Goal: Task Accomplishment & Management: Manage account settings

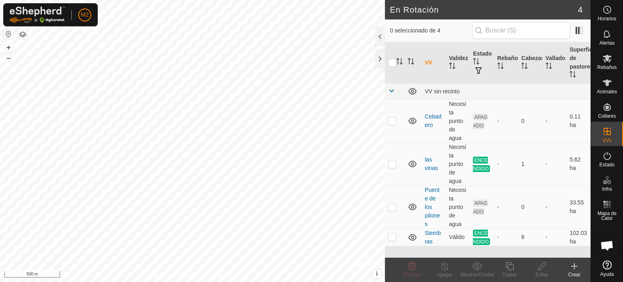
scroll to position [45, 0]
checkbox input "true"
click at [546, 266] on icon at bounding box center [542, 266] width 10 height 10
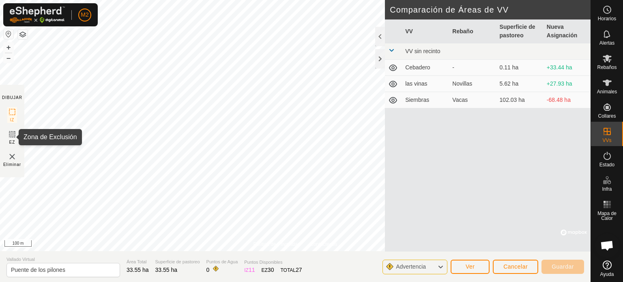
click at [13, 134] on icon at bounding box center [12, 134] width 10 height 10
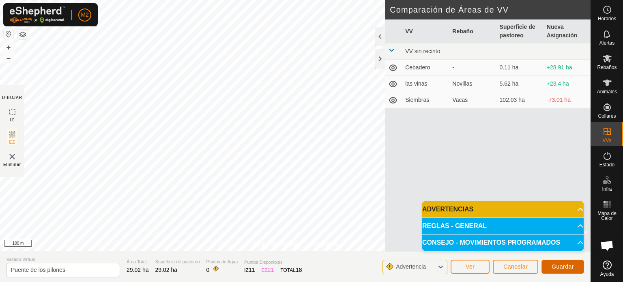
click at [560, 265] on span "Guardar" at bounding box center [563, 266] width 22 height 6
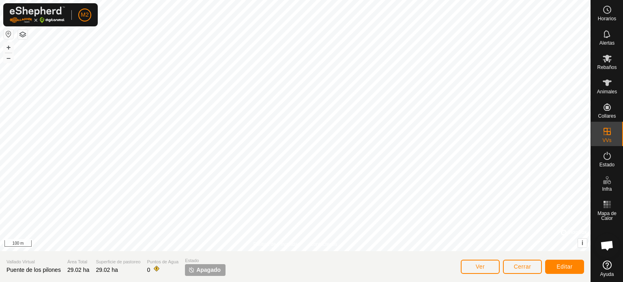
click at [207, 269] on span "Apagado" at bounding box center [208, 270] width 24 height 9
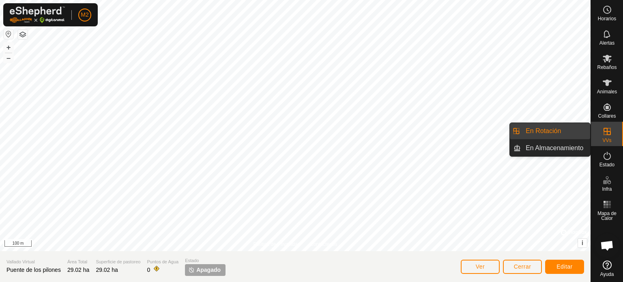
click at [593, 134] on div "VVs" at bounding box center [607, 134] width 32 height 24
click at [565, 134] on link "En Rotación" at bounding box center [555, 131] width 69 height 16
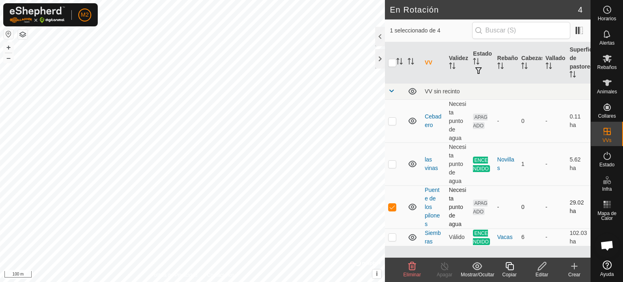
click at [391, 206] on p-checkbox at bounding box center [392, 207] width 8 height 6
checkbox input "true"
click at [545, 270] on icon at bounding box center [542, 266] width 10 height 10
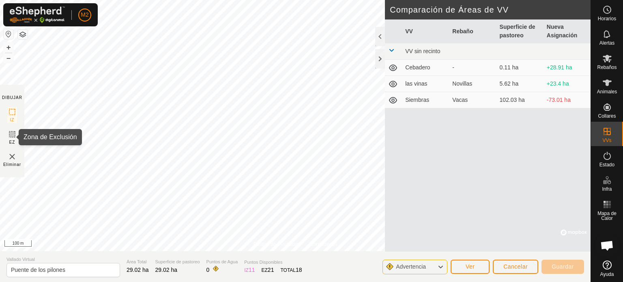
click at [11, 135] on icon at bounding box center [12, 134] width 10 height 10
click at [11, 159] on img at bounding box center [12, 157] width 10 height 10
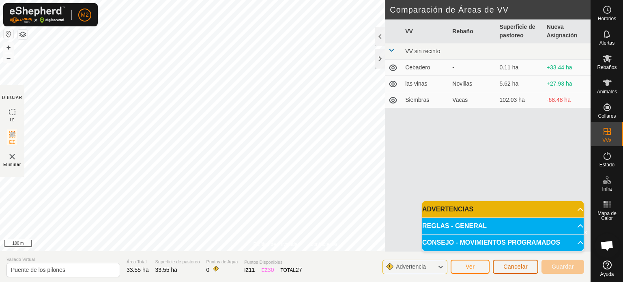
click at [516, 272] on button "Cancelar" at bounding box center [515, 267] width 45 height 14
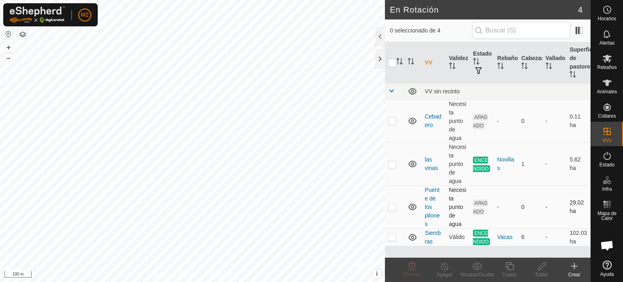
checkbox input "true"
click at [539, 262] on icon at bounding box center [542, 266] width 10 height 10
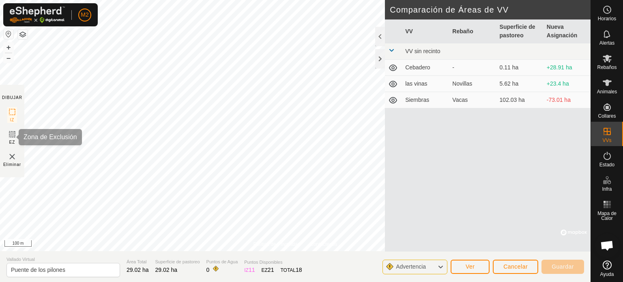
click at [14, 133] on icon at bounding box center [12, 134] width 5 height 5
click at [13, 162] on span "Eliminar" at bounding box center [12, 164] width 18 height 6
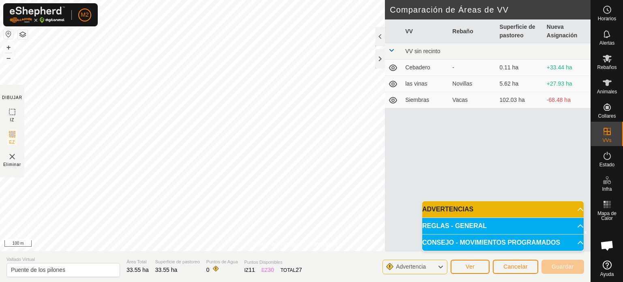
click at [571, 212] on p-accordion-header "ADVERTENCIAS" at bounding box center [502, 209] width 161 height 16
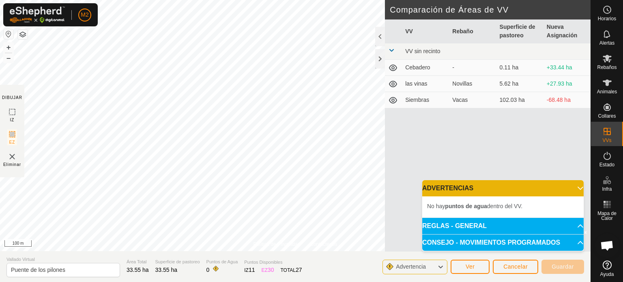
click at [575, 222] on p-accordion-header "REGLAS - GENERAL" at bounding box center [502, 226] width 161 height 16
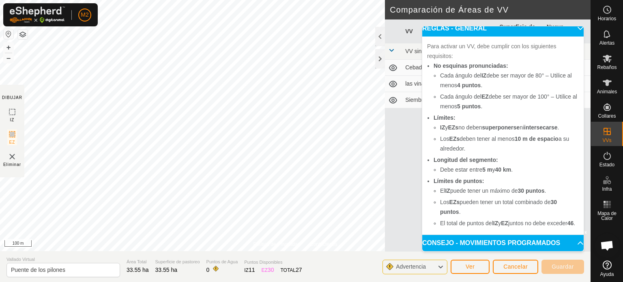
scroll to position [54, 0]
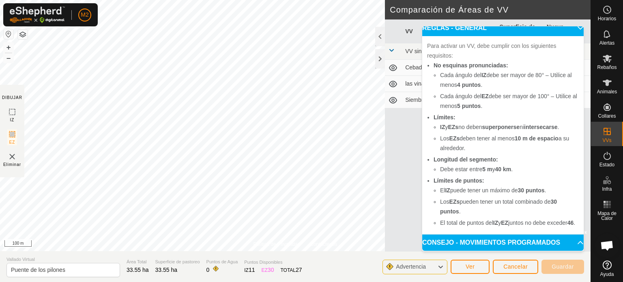
click at [570, 244] on p-accordion-header "CONSEJO - MOVIMIENTOS PROGRAMADOS" at bounding box center [502, 242] width 161 height 16
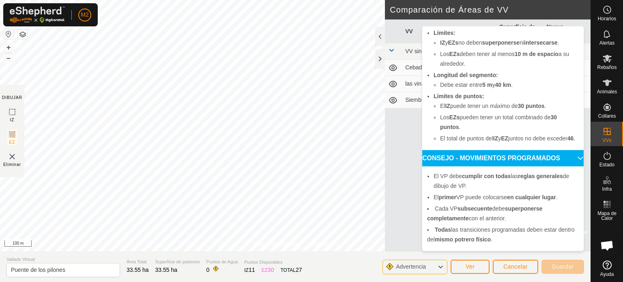
scroll to position [138, 0]
click at [11, 110] on icon at bounding box center [12, 112] width 10 height 10
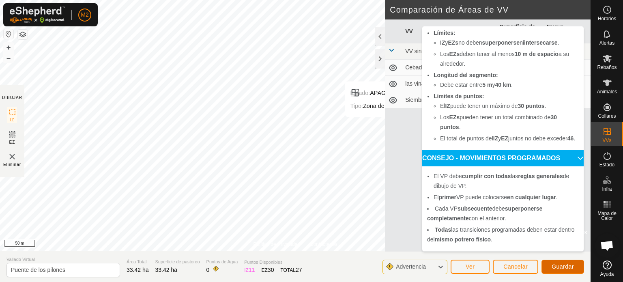
click at [544, 263] on button "Guardar" at bounding box center [562, 267] width 43 height 14
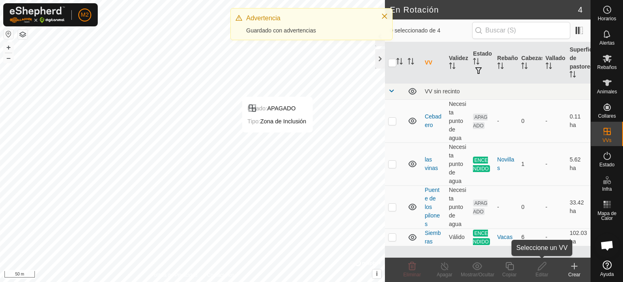
click at [544, 263] on icon at bounding box center [542, 266] width 10 height 10
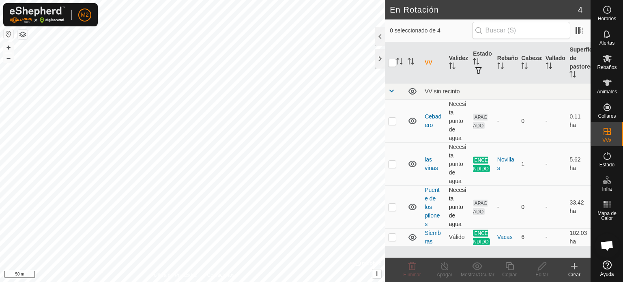
click at [397, 206] on td at bounding box center [394, 206] width 19 height 43
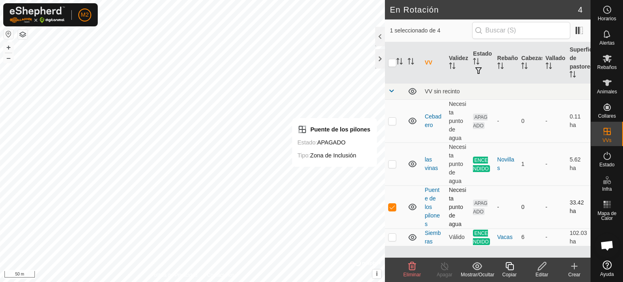
click at [393, 205] on p-checkbox at bounding box center [392, 207] width 8 height 6
checkbox input "false"
click at [397, 240] on td at bounding box center [394, 236] width 19 height 17
checkbox input "true"
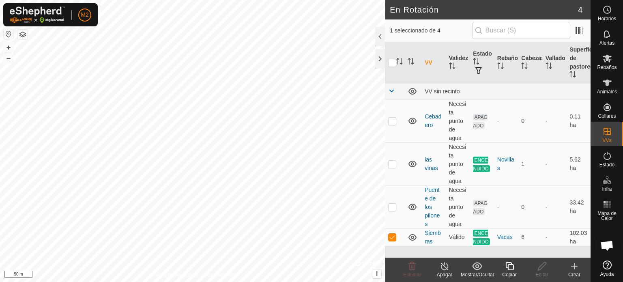
click at [50, 0] on html "M2 Horarios Alertas Rebaños Animales Collares VVs Estado Infra Mapa de Calor Ay…" at bounding box center [311, 141] width 623 height 282
click at [42, 0] on html "M2 Mi Cuenta Ajustes Cerrar sesión Horarios Alertas Rebaños Animales Collares V…" at bounding box center [311, 141] width 623 height 282
click at [70, 0] on html "M2 Mi Cuenta Ajustes Cerrar sesión Horarios Alertas Rebaños Animales Collares V…" at bounding box center [311, 141] width 623 height 282
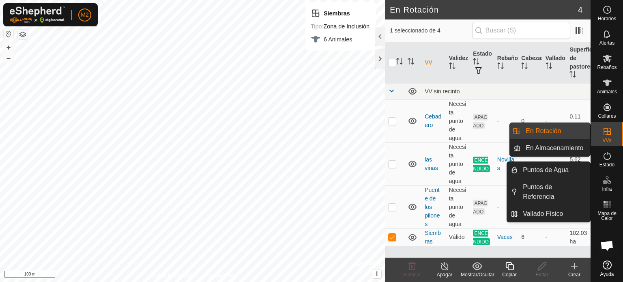
click at [608, 178] on icon at bounding box center [607, 180] width 10 height 10
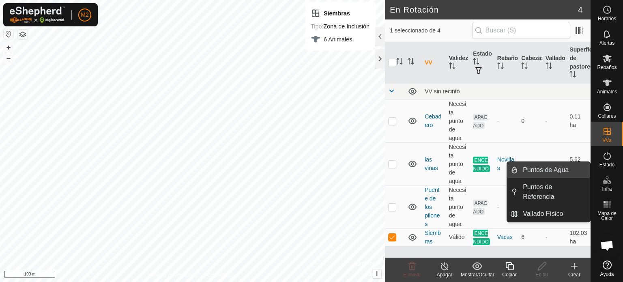
click at [564, 173] on link "Puntos de Agua" at bounding box center [554, 170] width 72 height 16
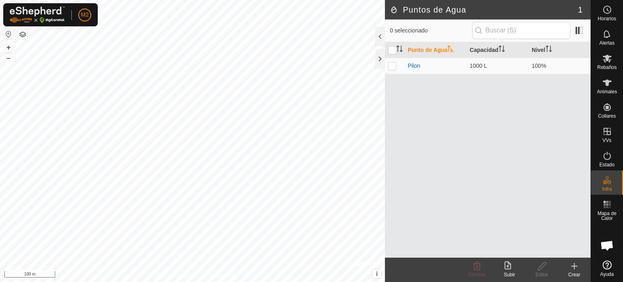
click at [280, 281] on html "M2 Horarios Alertas Rebaños Animales Collares VVs Estado Infra Mapa de Calor Ay…" at bounding box center [311, 141] width 623 height 282
click at [145, 281] on html "M2 Horarios Alertas Rebaños Animales Collares VVs Estado Infra Mapa de Calor Ay…" at bounding box center [311, 141] width 623 height 282
click at [344, 281] on html "M2 Horarios Alertas Rebaños Animales Collares VVs Estado Infra Mapa de Calor Ay…" at bounding box center [311, 141] width 623 height 282
click at [351, 281] on html "M2 Horarios Alertas Rebaños Animales Collares VVs Estado Infra Mapa de Calor Ay…" at bounding box center [311, 141] width 623 height 282
click at [391, 68] on p-checkbox at bounding box center [392, 65] width 8 height 6
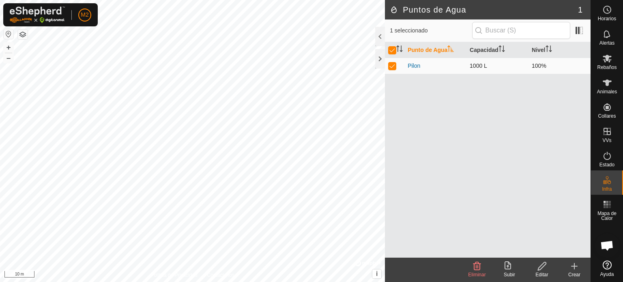
checkbox input "true"
click at [391, 68] on p-checkbox at bounding box center [392, 65] width 8 height 6
checkbox input "false"
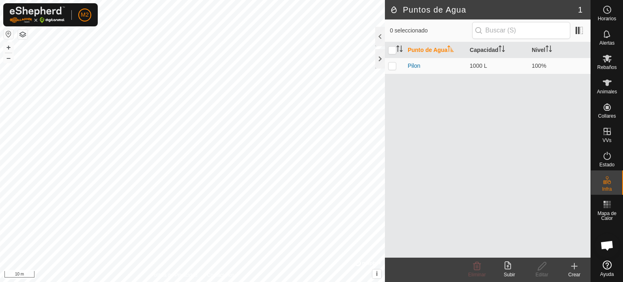
click at [579, 267] on icon at bounding box center [574, 266] width 10 height 10
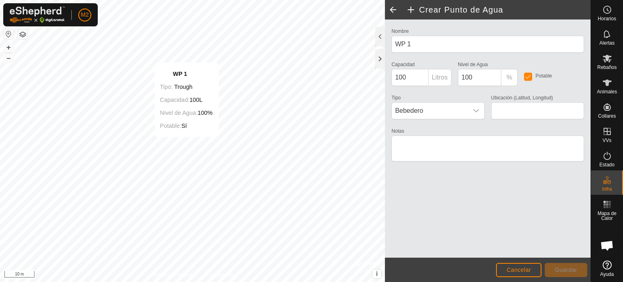
type input "40.103491, -4.651326"
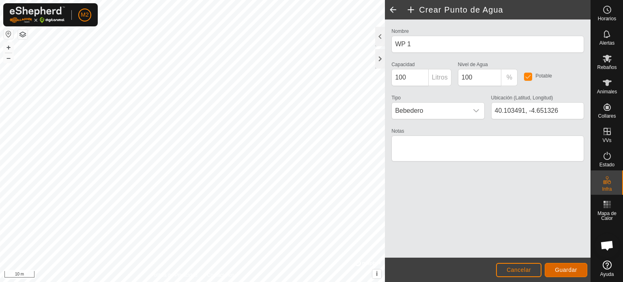
click at [564, 270] on span "Guardar" at bounding box center [566, 269] width 22 height 6
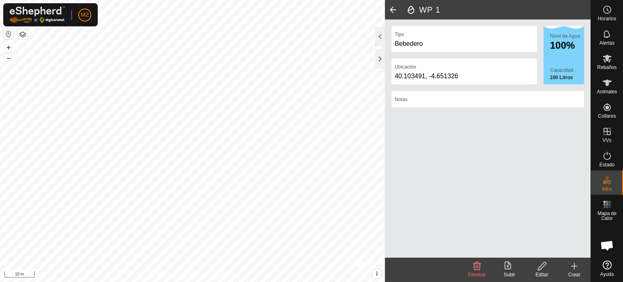
click at [392, 6] on span at bounding box center [393, 9] width 16 height 19
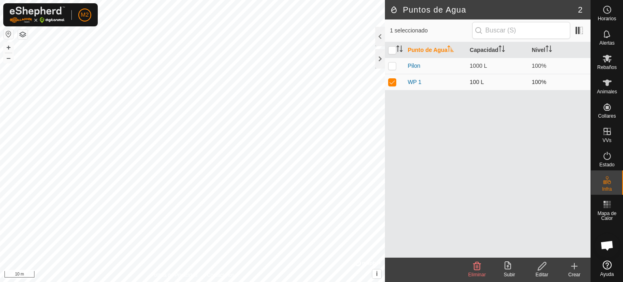
click at [395, 80] on p-checkbox at bounding box center [392, 82] width 8 height 6
click at [392, 82] on p-checkbox at bounding box center [392, 82] width 8 height 6
checkbox input "false"
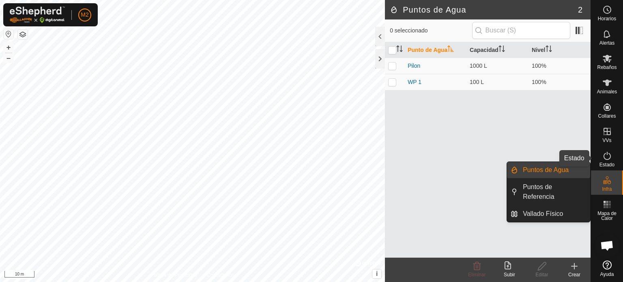
click at [608, 160] on icon at bounding box center [607, 156] width 10 height 10
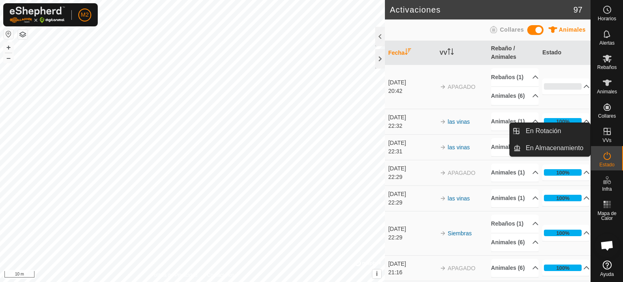
click at [600, 134] on es-virtualpaddocks-svg-icon at bounding box center [607, 131] width 15 height 13
click at [608, 136] on icon at bounding box center [607, 132] width 10 height 10
click at [564, 135] on link "En Rotación" at bounding box center [555, 131] width 69 height 16
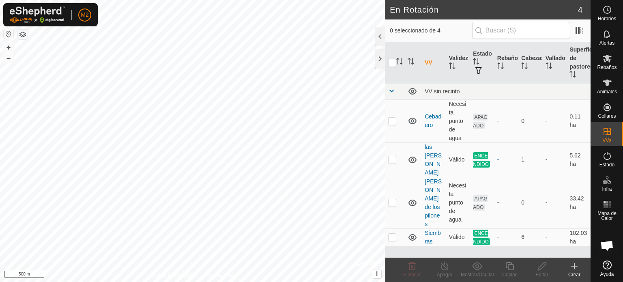
scroll to position [45, 0]
click at [193, 0] on html "M2 Horarios Alertas Rebaños Animales Collares VVs Estado Infra Mapa de Calor Ay…" at bounding box center [311, 141] width 623 height 282
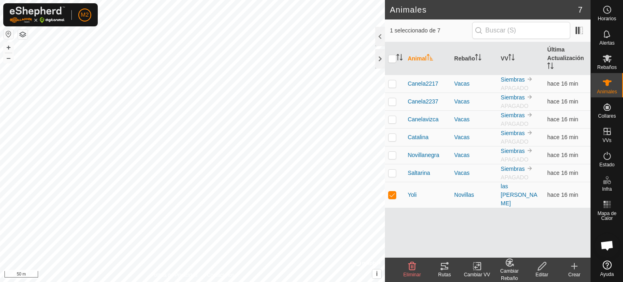
click at [445, 268] on icon at bounding box center [445, 266] width 10 height 10
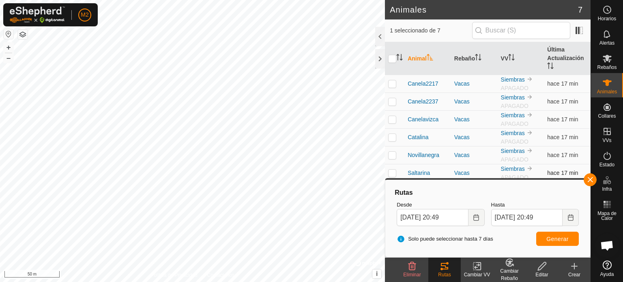
click at [397, 170] on td at bounding box center [394, 173] width 19 height 18
checkbox input "true"
click at [593, 178] on button "button" at bounding box center [590, 179] width 13 height 13
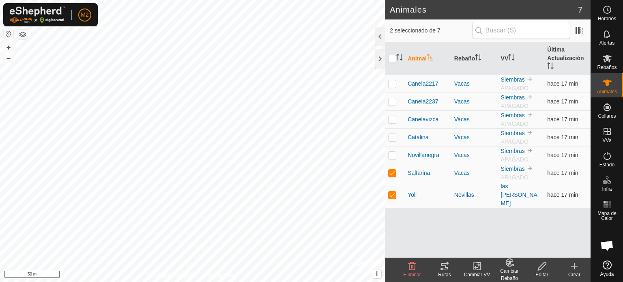
click at [393, 191] on p-checkbox at bounding box center [392, 194] width 8 height 6
checkbox input "false"
click at [444, 265] on icon at bounding box center [444, 266] width 7 height 6
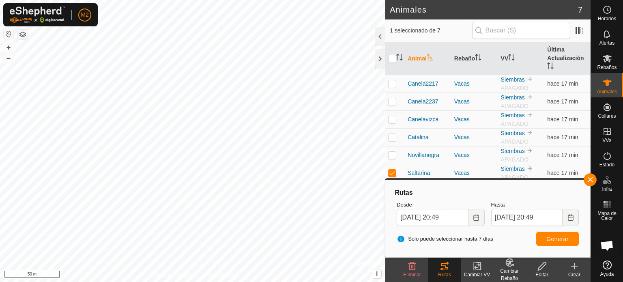
click at [27, 0] on html "M2 Horarios Alertas Rebaños Animales Collares VVs Estado Infra Mapa de Calor Ay…" at bounding box center [311, 141] width 623 height 282
click at [0, 0] on html "M2 Horarios Alertas Rebaños Animales Collares VVs Estado Infra Mapa de Calor Ay…" at bounding box center [311, 141] width 623 height 282
click at [388, 174] on td at bounding box center [394, 173] width 19 height 18
checkbox input "false"
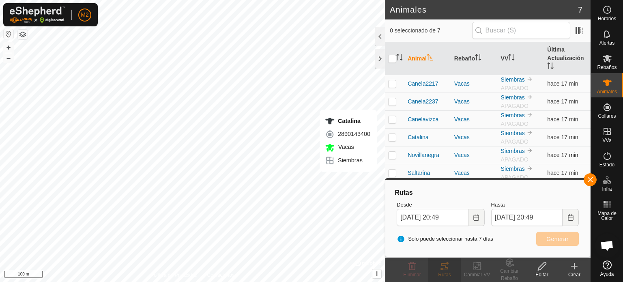
click at [390, 158] on td at bounding box center [394, 155] width 19 height 18
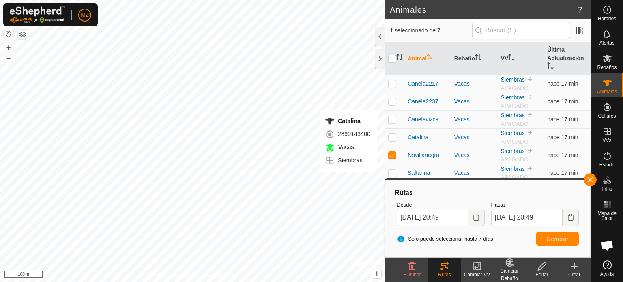
click at [453, 265] on tracks-svg-icon at bounding box center [444, 266] width 32 height 10
click at [543, 240] on button "Generar" at bounding box center [557, 239] width 43 height 14
click at [354, 281] on html "M2 Horarios Alertas Rebaños Animales Collares VVs Estado Infra Mapa de Calor Ay…" at bounding box center [311, 141] width 623 height 282
click at [393, 154] on p-checkbox at bounding box center [392, 155] width 8 height 6
checkbox input "false"
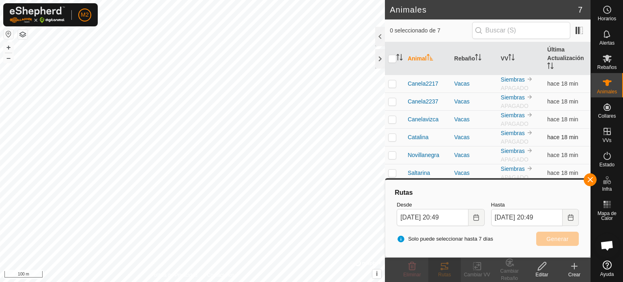
click at [392, 138] on p-checkbox at bounding box center [392, 137] width 8 height 6
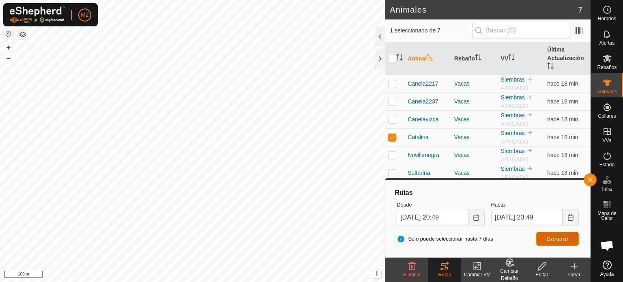
click at [542, 239] on button "Generar" at bounding box center [557, 239] width 43 height 14
click at [388, 138] on p-checkbox at bounding box center [392, 137] width 8 height 6
checkbox input "false"
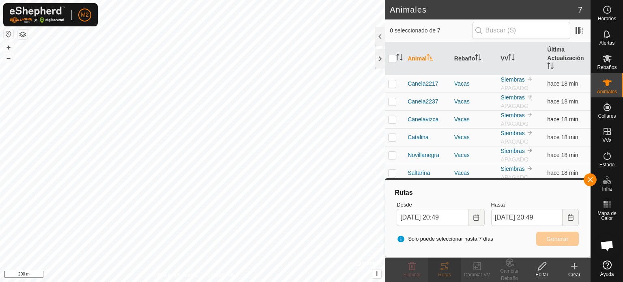
click at [393, 120] on p-checkbox at bounding box center [392, 119] width 8 height 6
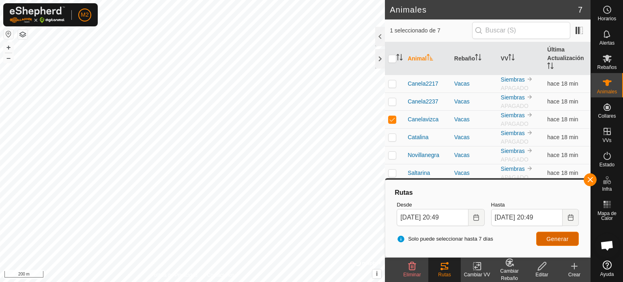
click at [551, 243] on button "Generar" at bounding box center [557, 239] width 43 height 14
click at [393, 118] on p-checkbox at bounding box center [392, 119] width 8 height 6
checkbox input "false"
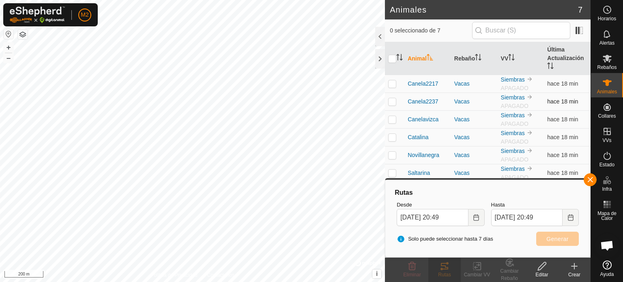
click at [389, 99] on p-checkbox at bounding box center [392, 101] width 8 height 6
checkbox input "true"
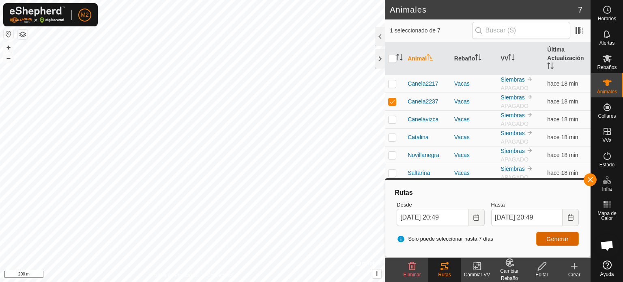
click at [548, 237] on span "Generar" at bounding box center [557, 239] width 22 height 6
click at [391, 85] on p-checkbox at bounding box center [392, 83] width 8 height 6
checkbox input "true"
click at [394, 103] on p-checkbox at bounding box center [392, 101] width 8 height 6
checkbox input "false"
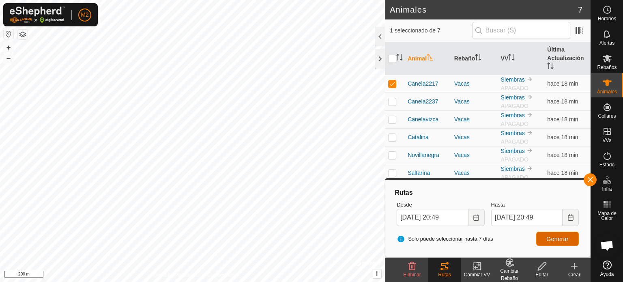
click at [571, 233] on button "Generar" at bounding box center [557, 239] width 43 height 14
click at [477, 213] on button "Choose Date" at bounding box center [476, 217] width 16 height 17
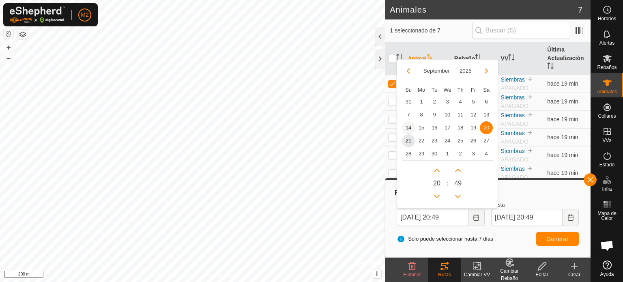
click at [408, 125] on span "14" at bounding box center [408, 127] width 13 height 13
type input "14 Sep, 2025 20:49"
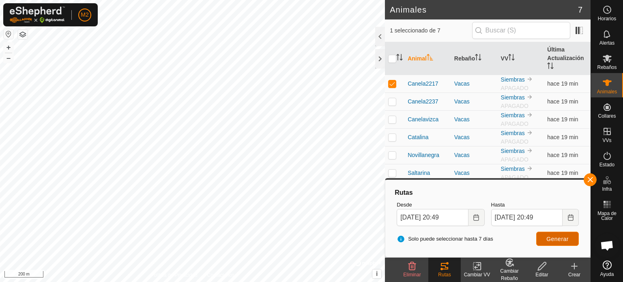
click at [553, 238] on span "Generar" at bounding box center [557, 239] width 22 height 6
click at [395, 83] on p-checkbox at bounding box center [392, 83] width 8 height 6
checkbox input "false"
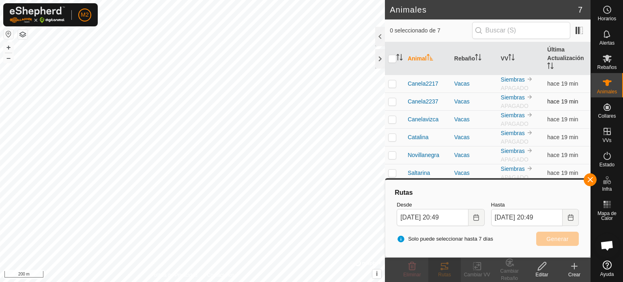
click at [393, 99] on p-checkbox at bounding box center [392, 101] width 8 height 6
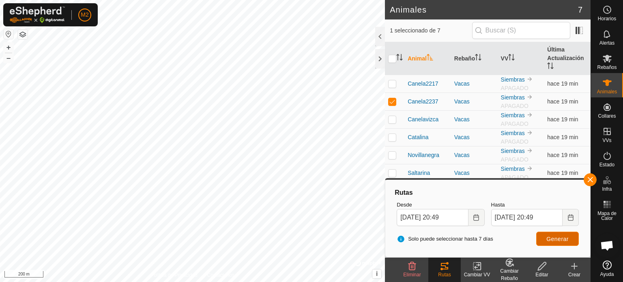
click at [549, 236] on span "Generar" at bounding box center [557, 239] width 22 height 6
click at [393, 99] on p-checkbox at bounding box center [392, 101] width 8 height 6
checkbox input "false"
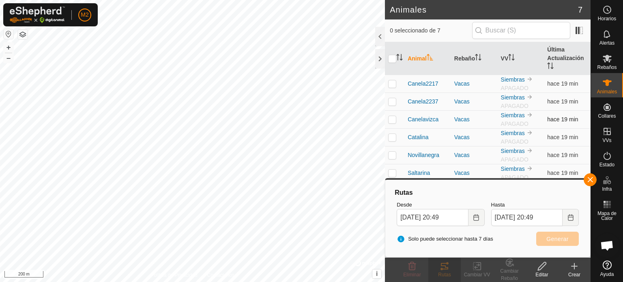
click at [392, 116] on p-checkbox at bounding box center [392, 119] width 8 height 6
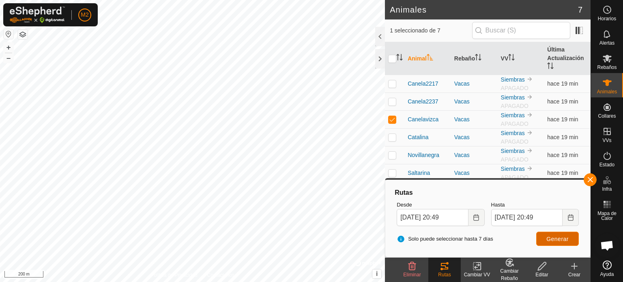
click at [546, 239] on button "Generar" at bounding box center [557, 239] width 43 height 14
click at [394, 118] on p-checkbox at bounding box center [392, 119] width 8 height 6
checkbox input "false"
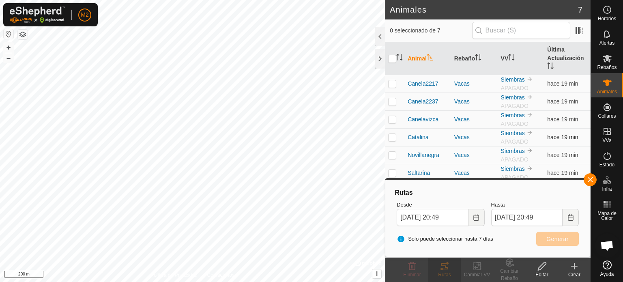
click at [389, 136] on p-checkbox at bounding box center [392, 137] width 8 height 6
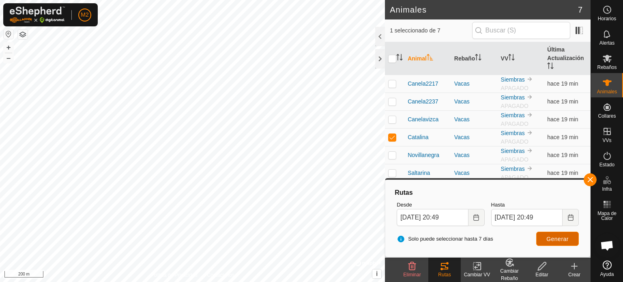
click at [548, 241] on span "Generar" at bounding box center [557, 239] width 22 height 6
click at [387, 135] on td at bounding box center [394, 137] width 19 height 18
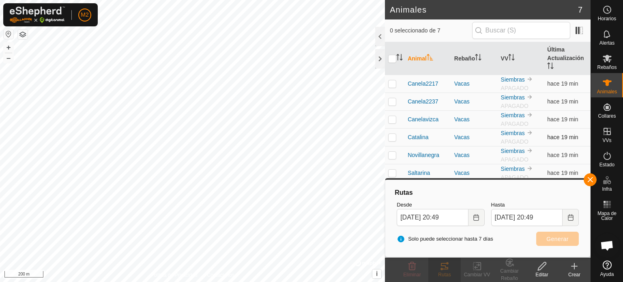
checkbox input "false"
click at [391, 155] on p-checkbox at bounding box center [392, 155] width 8 height 6
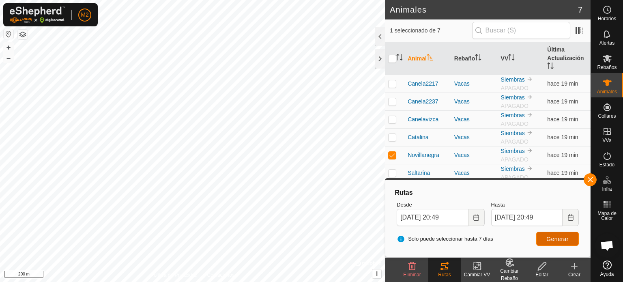
click at [545, 237] on button "Generar" at bounding box center [557, 239] width 43 height 14
click at [393, 155] on p-checkbox at bounding box center [392, 155] width 8 height 6
checkbox input "false"
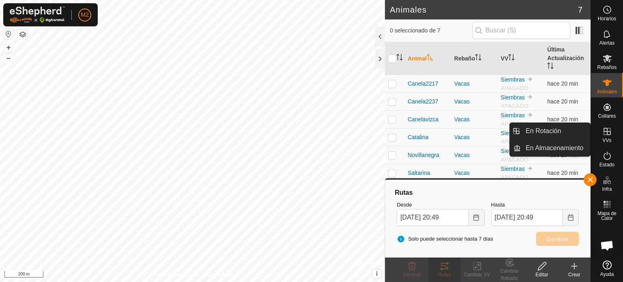
drag, startPoint x: 604, startPoint y: 125, endPoint x: 601, endPoint y: 138, distance: 13.7
click at [601, 138] on div "VVs" at bounding box center [607, 134] width 32 height 24
click at [563, 134] on link "En Rotación" at bounding box center [555, 131] width 69 height 16
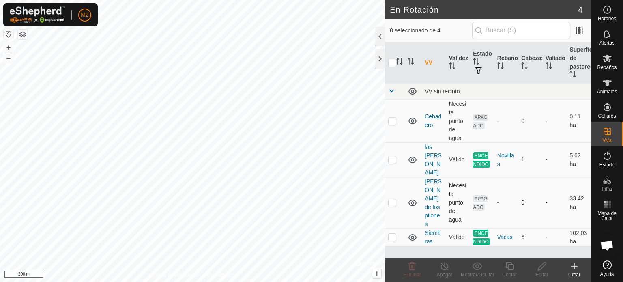
checkbox input "true"
click at [445, 268] on line at bounding box center [444, 266] width 6 height 6
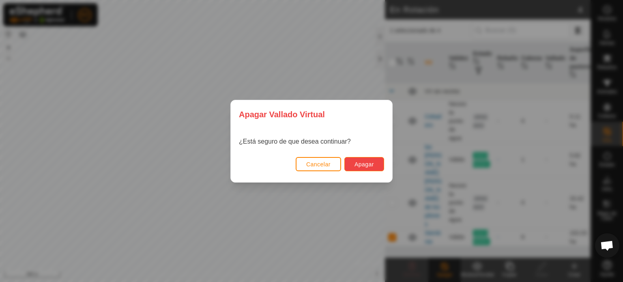
click at [355, 163] on span "Apagar" at bounding box center [363, 164] width 19 height 6
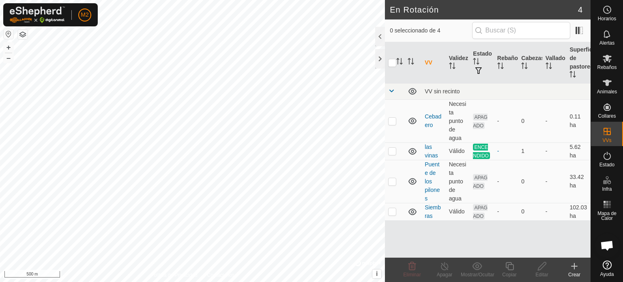
scroll to position [45, 0]
checkbox input "true"
click at [541, 267] on icon at bounding box center [542, 266] width 8 height 8
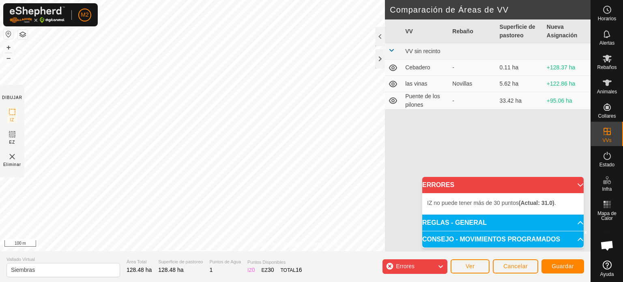
drag, startPoint x: 174, startPoint y: 78, endPoint x: 199, endPoint y: 285, distance: 208.7
click at [199, 281] on html "M2 Horarios Alertas Rebaños Animales Collares VVs Estado Infra Mapa de Calor Ay…" at bounding box center [311, 141] width 623 height 282
click at [502, 259] on button "Cancelar" at bounding box center [515, 266] width 45 height 14
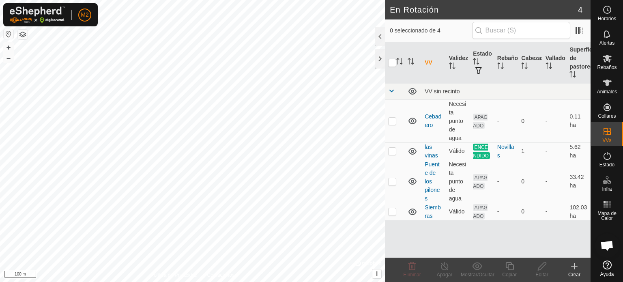
checkbox input "true"
click at [539, 265] on icon at bounding box center [542, 266] width 10 height 10
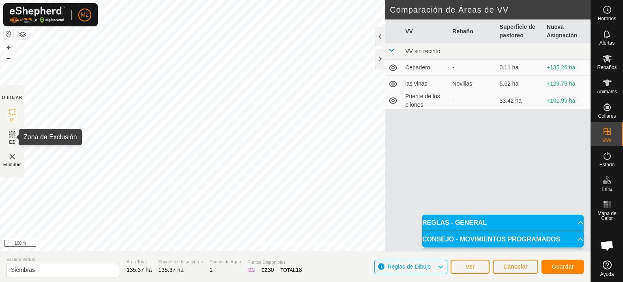
click at [11, 131] on rect at bounding box center [12, 134] width 6 height 6
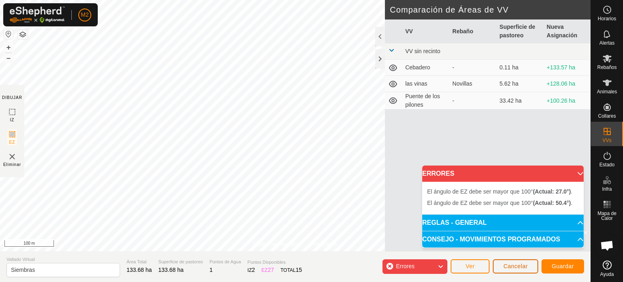
click at [504, 269] on span "Cancelar" at bounding box center [515, 266] width 24 height 6
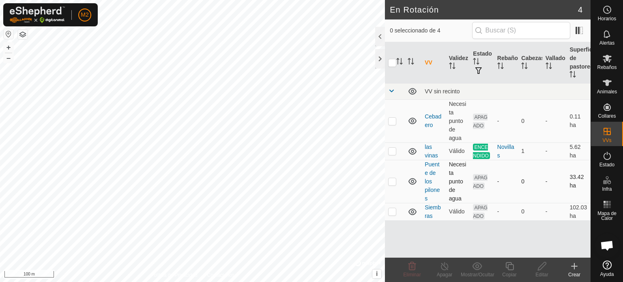
checkbox input "true"
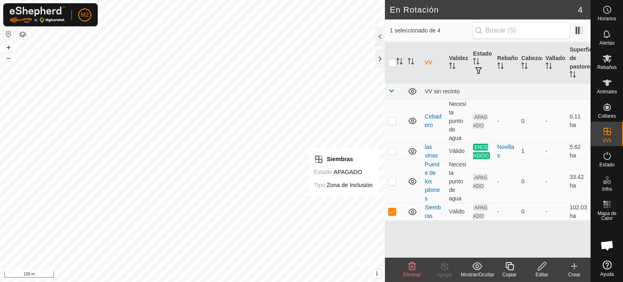
click at [545, 262] on icon at bounding box center [542, 266] width 10 height 10
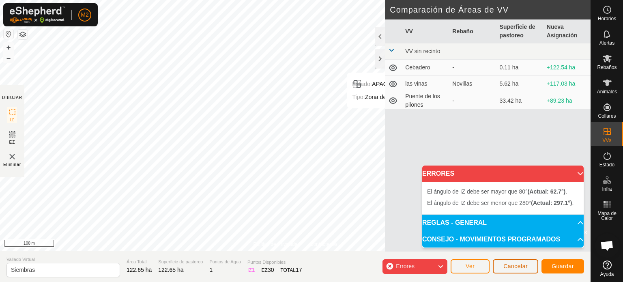
click at [514, 262] on button "Cancelar" at bounding box center [515, 266] width 45 height 14
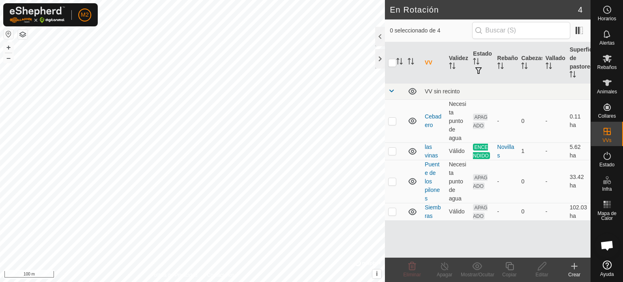
click at [268, 0] on html "M2 Horarios Alertas Rebaños Animales Collares VVs Estado Infra Mapa de Calor Ay…" at bounding box center [311, 141] width 623 height 282
checkbox input "true"
click at [541, 270] on icon at bounding box center [542, 266] width 10 height 10
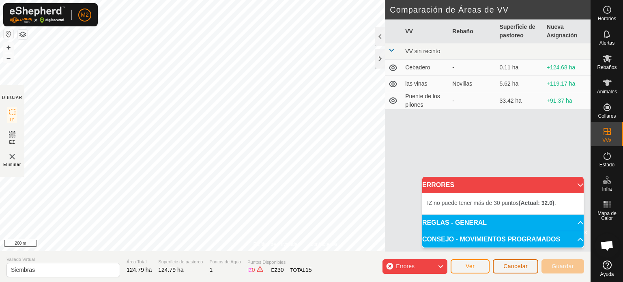
click at [524, 266] on span "Cancelar" at bounding box center [515, 266] width 24 height 6
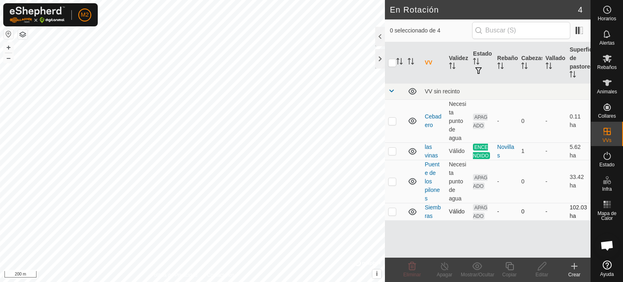
checkbox input "true"
click at [542, 271] on icon at bounding box center [542, 266] width 10 height 10
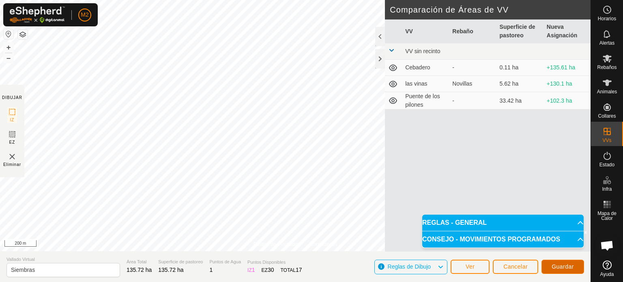
click at [556, 262] on button "Guardar" at bounding box center [562, 267] width 43 height 14
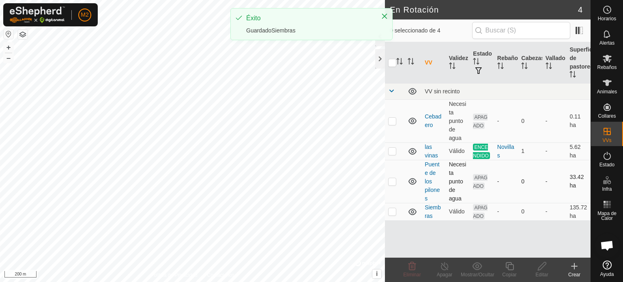
checkbox input "true"
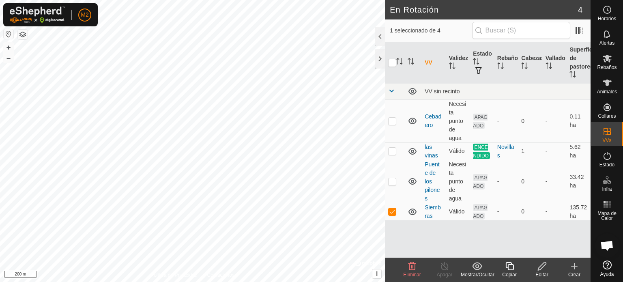
click at [539, 269] on icon at bounding box center [542, 266] width 8 height 8
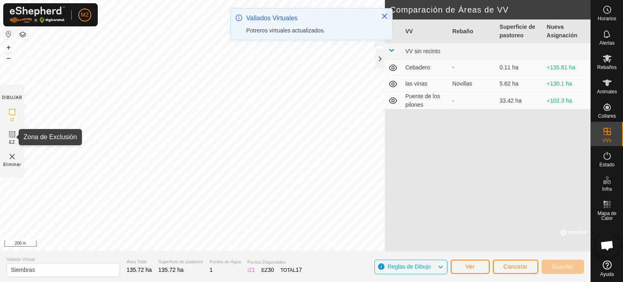
click at [13, 136] on icon at bounding box center [12, 134] width 10 height 10
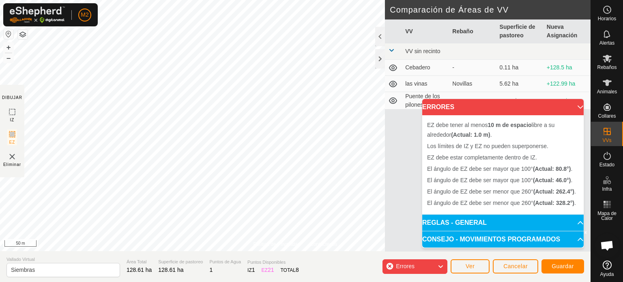
click at [16, 162] on span "Eliminar" at bounding box center [12, 164] width 18 height 6
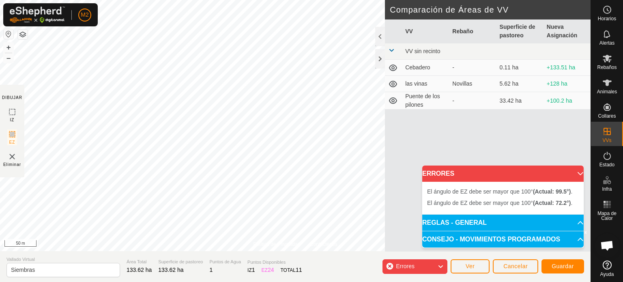
click at [13, 160] on img at bounding box center [12, 157] width 10 height 10
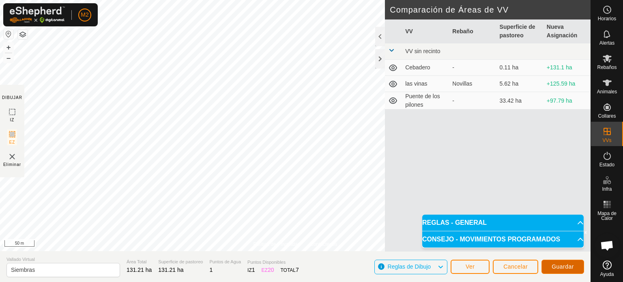
click at [554, 261] on button "Guardar" at bounding box center [562, 267] width 43 height 14
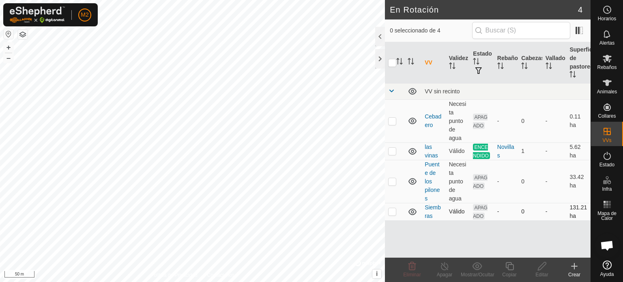
click at [392, 212] on p-checkbox at bounding box center [392, 211] width 8 height 6
checkbox input "true"
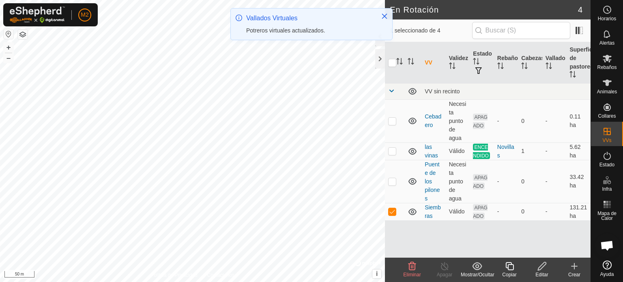
click at [543, 271] on div "Editar" at bounding box center [542, 274] width 32 height 7
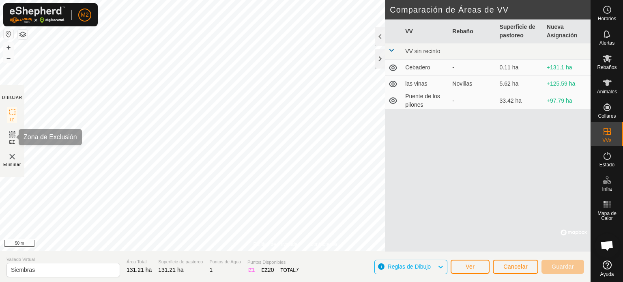
click at [13, 133] on icon at bounding box center [12, 134] width 10 height 10
click at [12, 135] on icon at bounding box center [12, 134] width 5 height 5
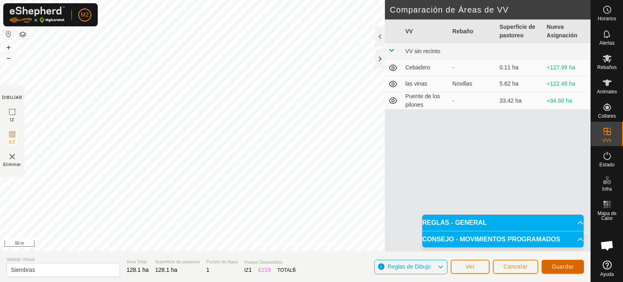
click at [567, 266] on span "Guardar" at bounding box center [563, 266] width 22 height 6
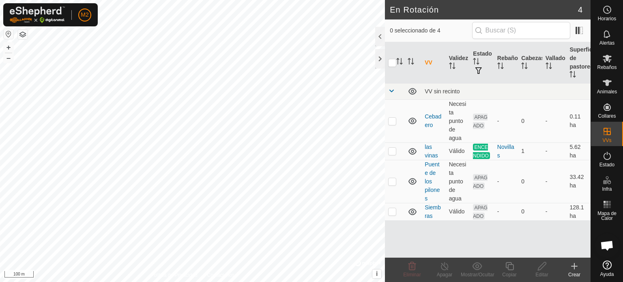
checkbox input "true"
click at [538, 269] on icon at bounding box center [542, 266] width 8 height 8
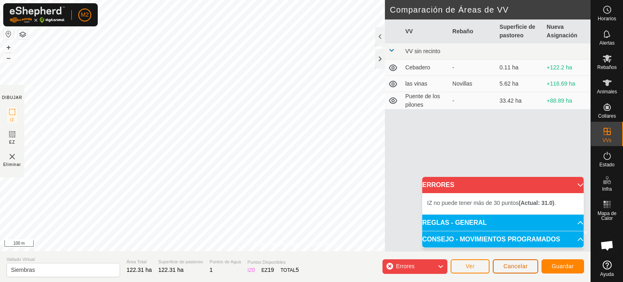
click at [507, 270] on button "Cancelar" at bounding box center [515, 266] width 45 height 14
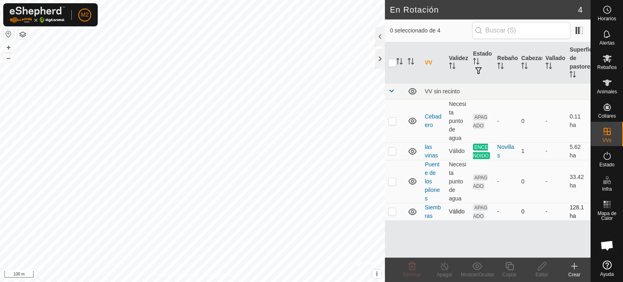
click at [395, 209] on p-checkbox at bounding box center [392, 211] width 8 height 6
click at [389, 210] on p-checkbox at bounding box center [392, 211] width 8 height 6
checkbox input "false"
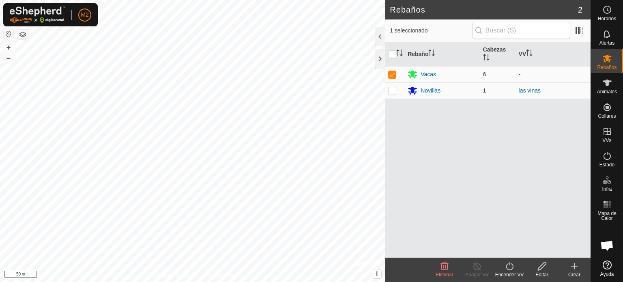
click at [508, 265] on icon at bounding box center [510, 266] width 10 height 10
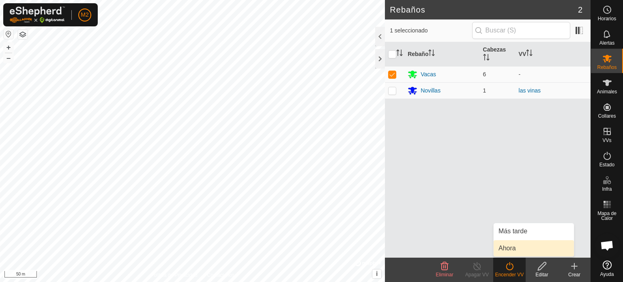
click at [510, 247] on link "Ahora" at bounding box center [534, 248] width 80 height 16
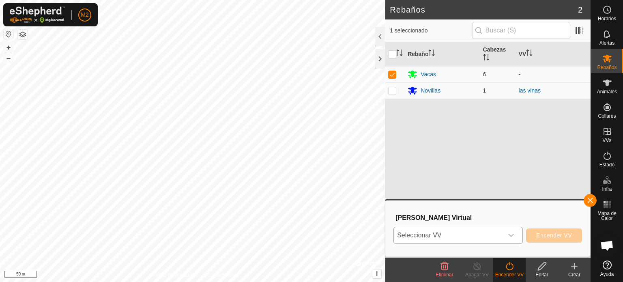
click at [510, 233] on icon "dropdown trigger" at bounding box center [511, 235] width 6 height 6
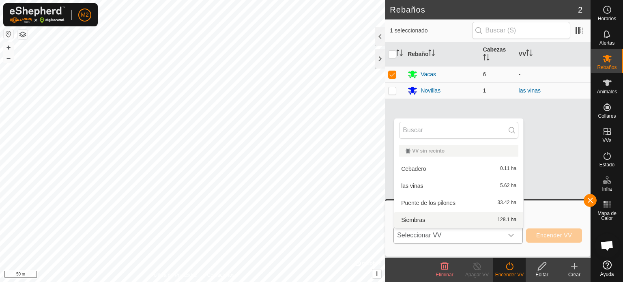
click at [497, 222] on li "Siembras 128.1 ha" at bounding box center [458, 220] width 129 height 16
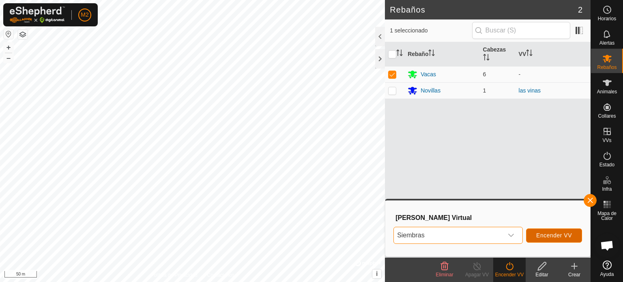
click at [546, 234] on span "Encender VV" at bounding box center [554, 235] width 36 height 6
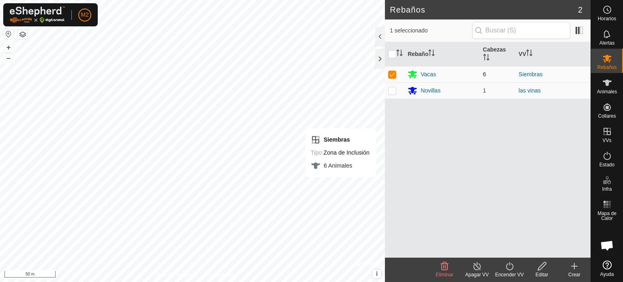
click at [396, 73] on td at bounding box center [394, 74] width 19 height 16
checkbox input "false"
